Goal: Information Seeking & Learning: Check status

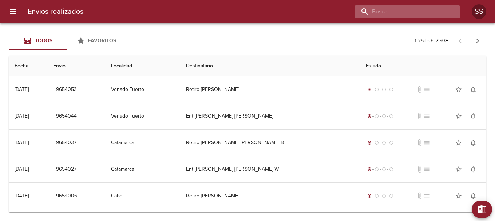
click at [421, 13] on input "buscar" at bounding box center [401, 11] width 93 height 13
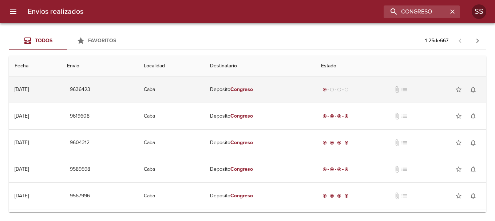
click at [284, 89] on td "Deposito Congreso" at bounding box center [259, 89] width 111 height 26
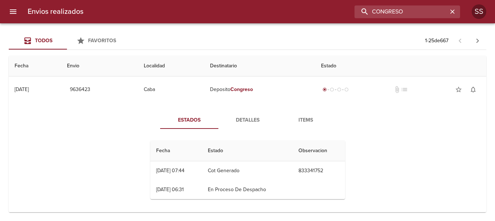
drag, startPoint x: 434, startPoint y: 11, endPoint x: 324, endPoint y: 8, distance: 110.1
click at [324, 8] on div "CONGRESO" at bounding box center [274, 11] width 371 height 13
type input "C"
type input "CONGRESO"
click at [455, 10] on icon "button" at bounding box center [452, 11] width 7 height 7
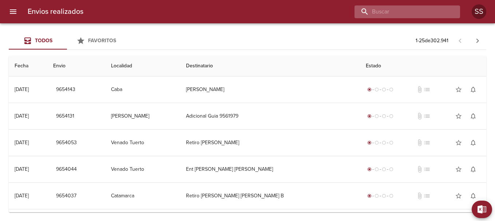
click at [412, 13] on input "buscar" at bounding box center [401, 11] width 93 height 13
type input "CONGRESO"
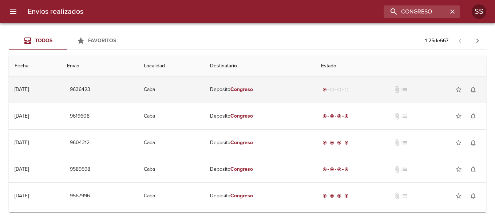
click at [253, 90] on em "Congreso" at bounding box center [242, 89] width 23 height 6
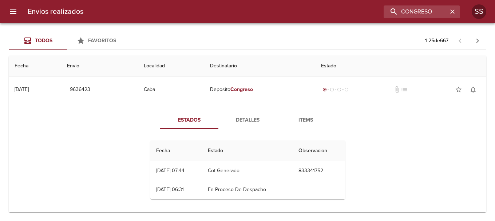
click at [244, 118] on span "Detalles" at bounding box center [248, 120] width 50 height 9
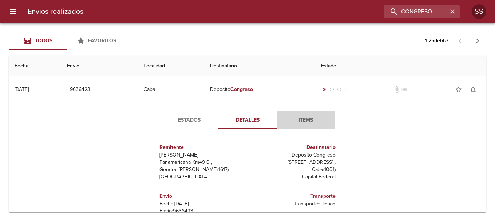
click at [303, 119] on span "Items" at bounding box center [306, 120] width 50 height 9
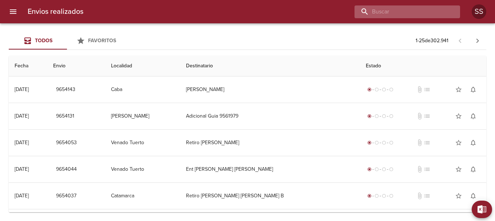
click at [423, 13] on input "buscar" at bounding box center [401, 11] width 93 height 13
type input "congreso"
click at [417, 13] on input "buscar" at bounding box center [401, 11] width 93 height 13
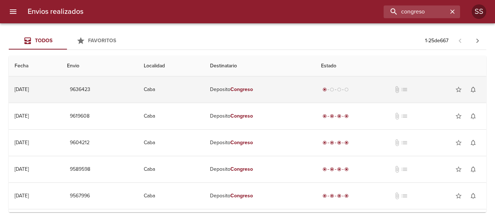
click at [304, 91] on td "Deposito Congreso" at bounding box center [259, 89] width 111 height 26
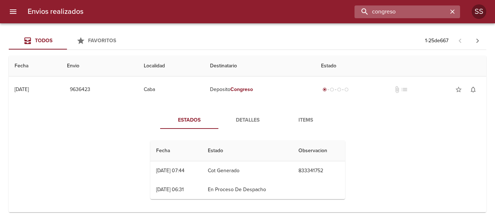
drag, startPoint x: 428, startPoint y: 9, endPoint x: 361, endPoint y: 10, distance: 67.0
click at [361, 10] on input "congreso" at bounding box center [401, 11] width 93 height 13
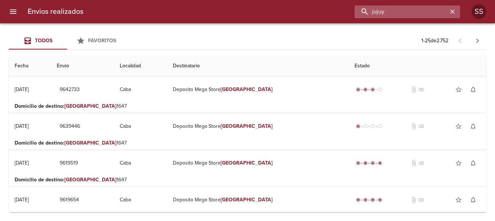
drag, startPoint x: 395, startPoint y: 15, endPoint x: 356, endPoint y: 18, distance: 39.1
click at [356, 18] on input "jujuy" at bounding box center [401, 11] width 93 height 13
type input "congreso"
